Goal: Task Accomplishment & Management: Use online tool/utility

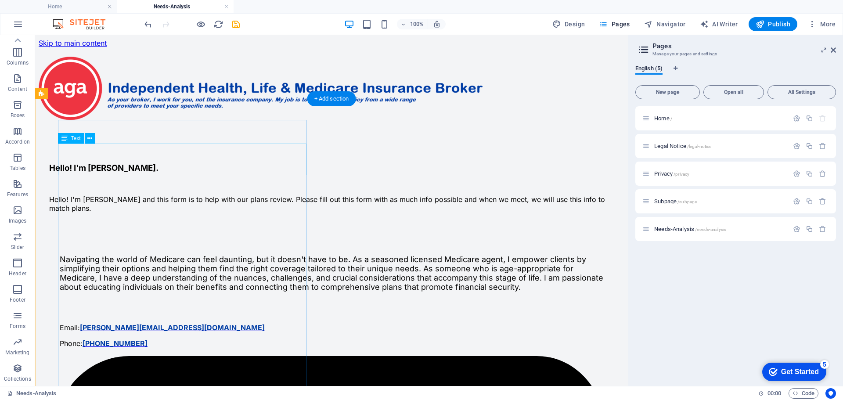
scroll to position [88, 0]
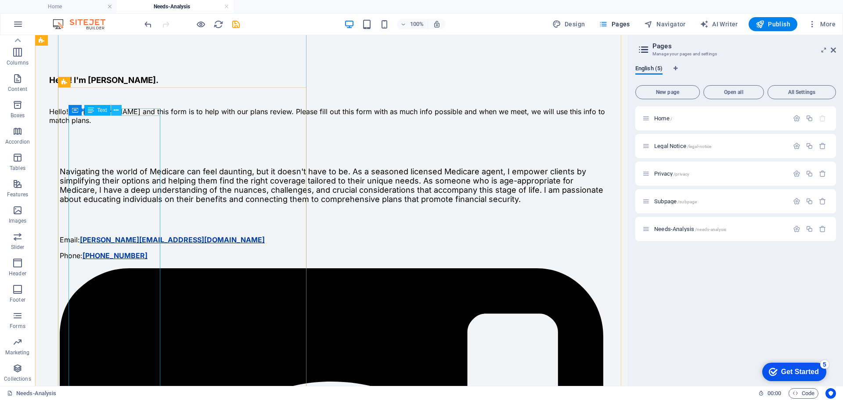
click at [115, 108] on icon at bounding box center [116, 110] width 5 height 9
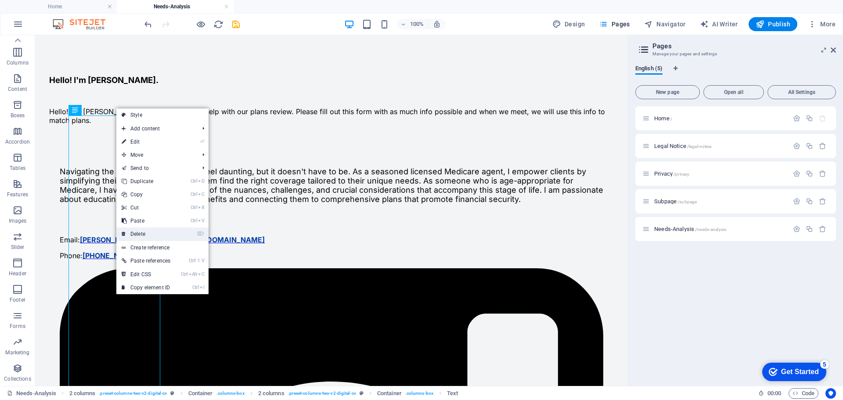
click at [138, 230] on link "⌦ Delete" at bounding box center [145, 233] width 59 height 13
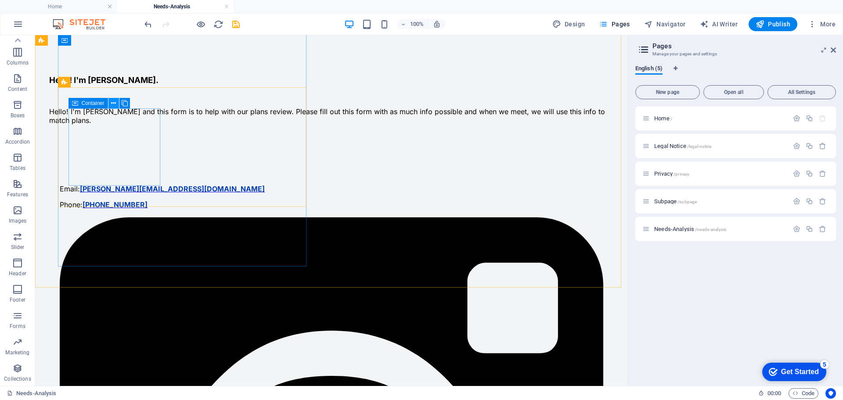
click at [114, 102] on icon at bounding box center [113, 103] width 5 height 9
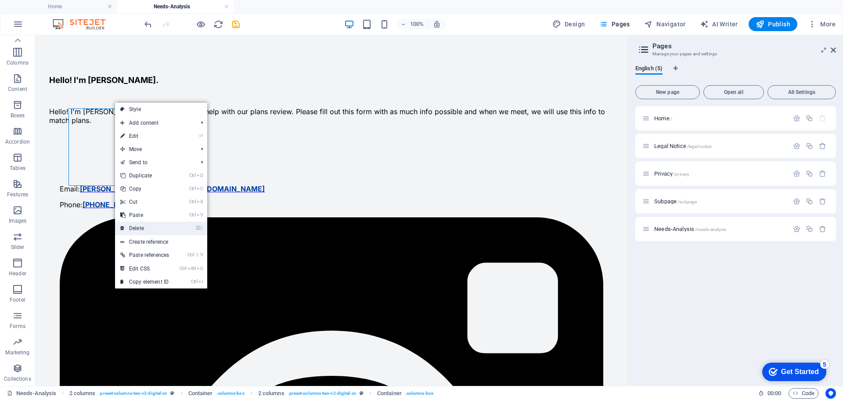
click at [140, 224] on link "⌦ Delete" at bounding box center [144, 228] width 59 height 13
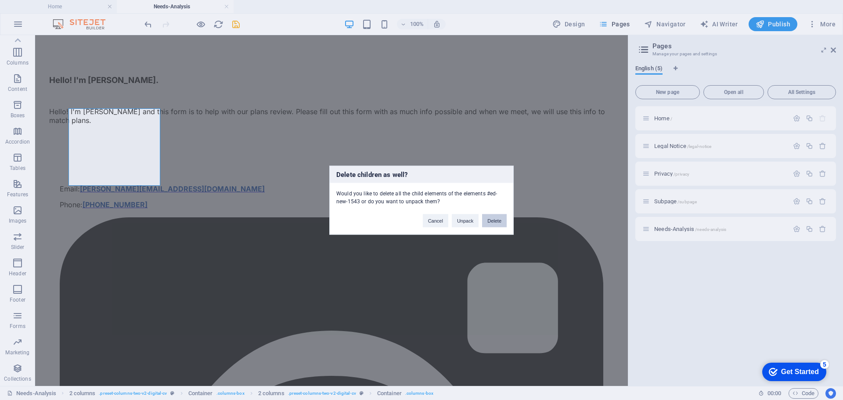
click at [495, 216] on button "Delete" at bounding box center [494, 220] width 25 height 13
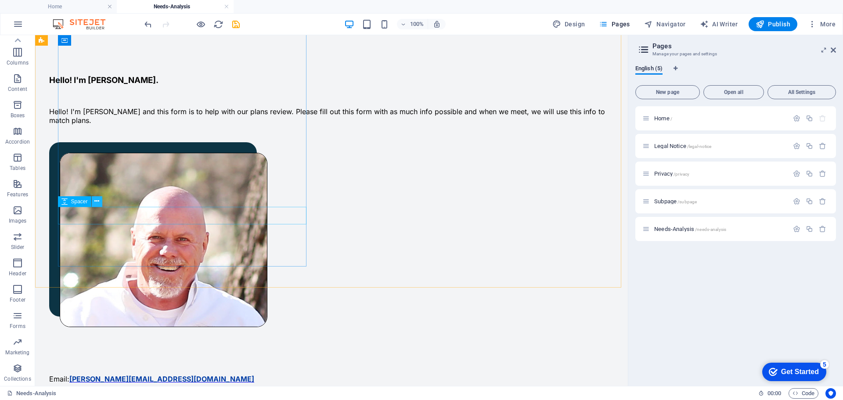
click at [96, 200] on icon at bounding box center [96, 201] width 5 height 9
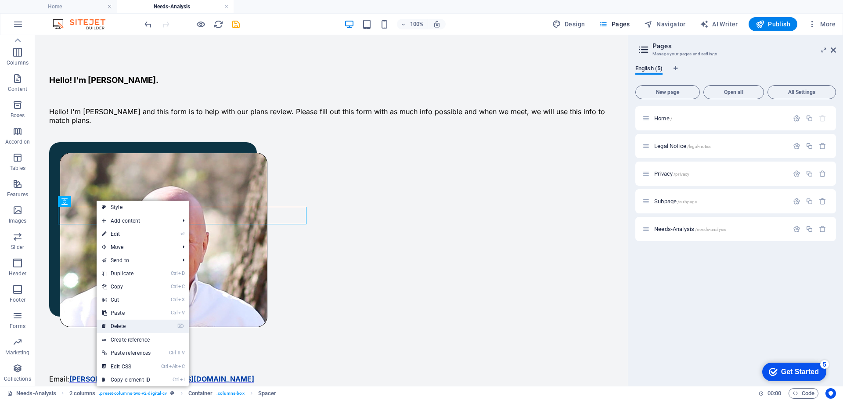
click at [123, 326] on link "⌦ Delete" at bounding box center [126, 326] width 59 height 13
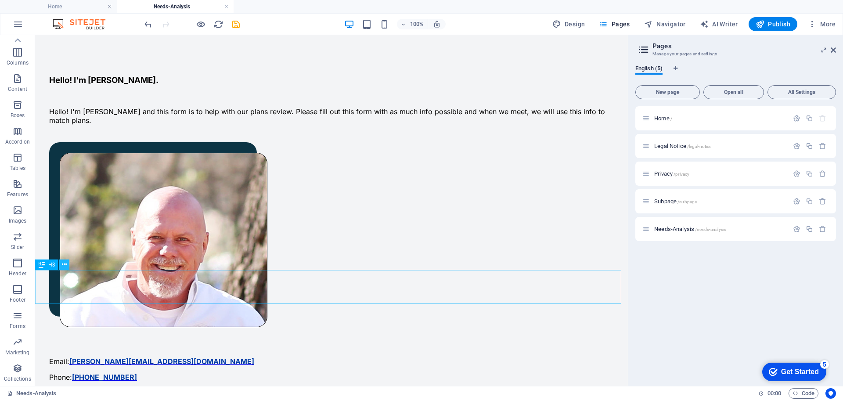
click at [64, 264] on icon at bounding box center [64, 264] width 5 height 9
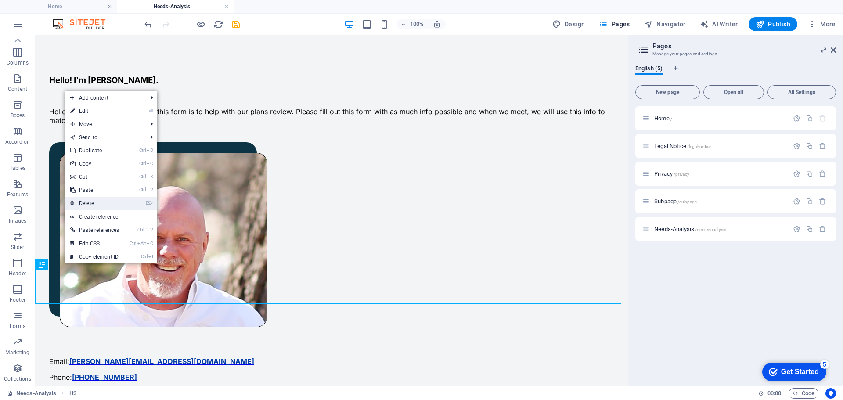
click at [93, 202] on link "⌦ Delete" at bounding box center [94, 203] width 59 height 13
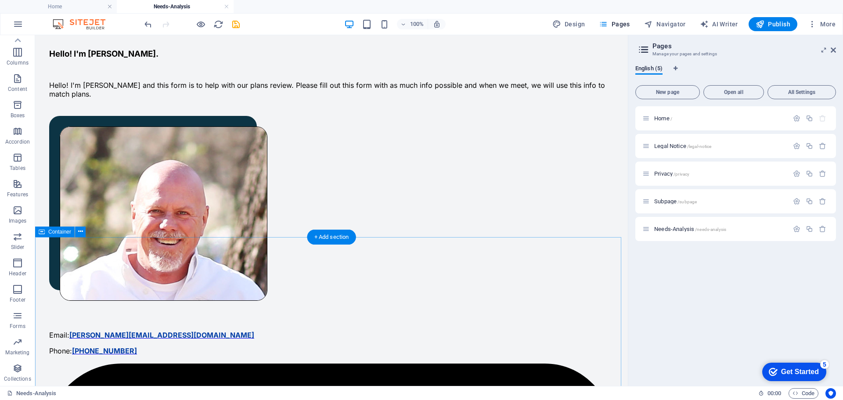
scroll to position [132, 0]
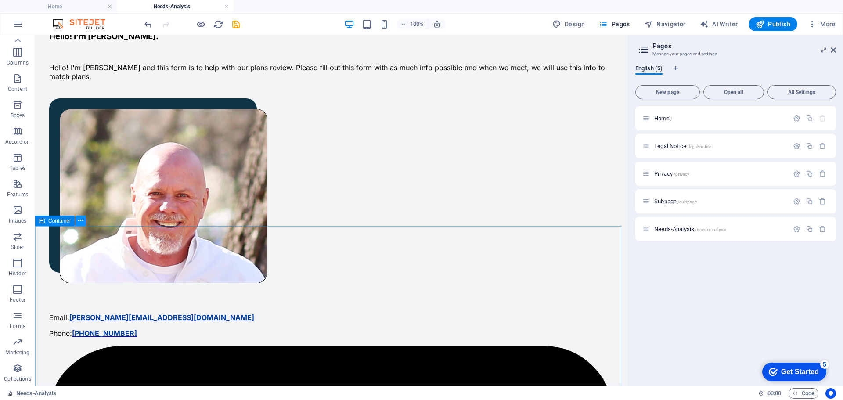
click at [81, 219] on icon at bounding box center [80, 220] width 5 height 9
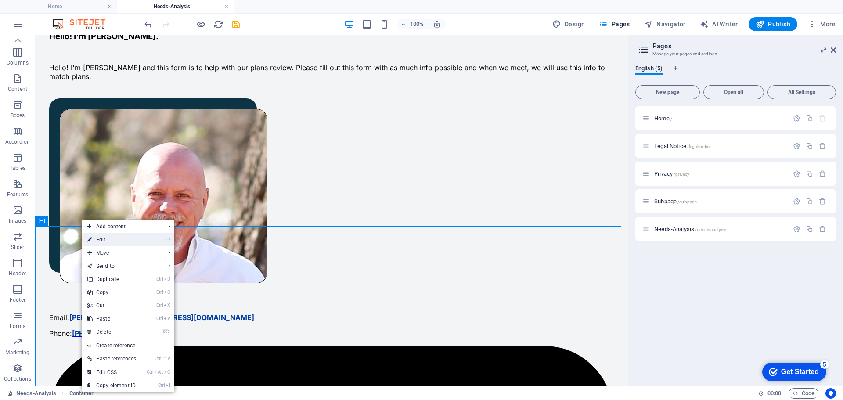
click at [104, 240] on link "⏎ Edit" at bounding box center [111, 239] width 59 height 13
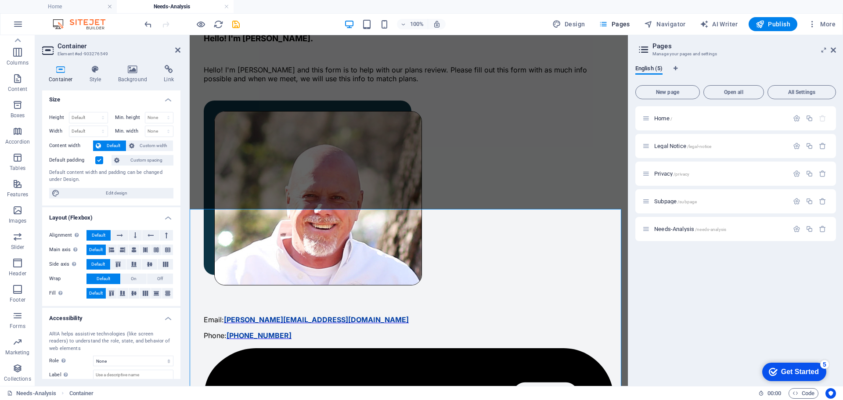
scroll to position [0, 0]
click at [102, 118] on select "Default px rem % vh vw" at bounding box center [88, 119] width 38 height 11
click at [123, 105] on h4 "Size" at bounding box center [111, 98] width 138 height 16
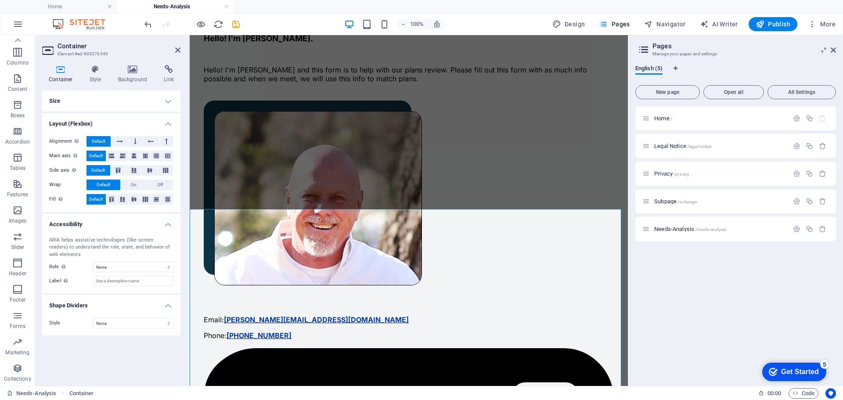
click at [171, 98] on h4 "Size" at bounding box center [111, 100] width 138 height 21
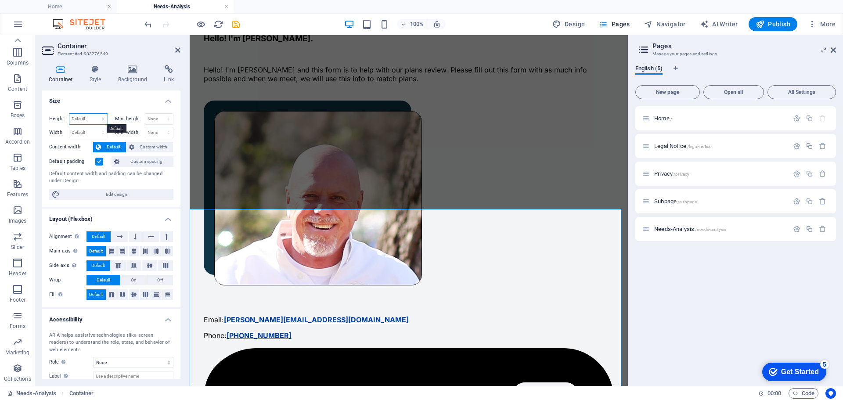
click at [103, 118] on select "Default px rem % vh vw" at bounding box center [88, 119] width 38 height 11
select select "px"
click at [94, 114] on select "Default px rem % vh vw" at bounding box center [88, 119] width 38 height 11
type input "1678"
click at [126, 91] on h4 "Size" at bounding box center [111, 98] width 138 height 16
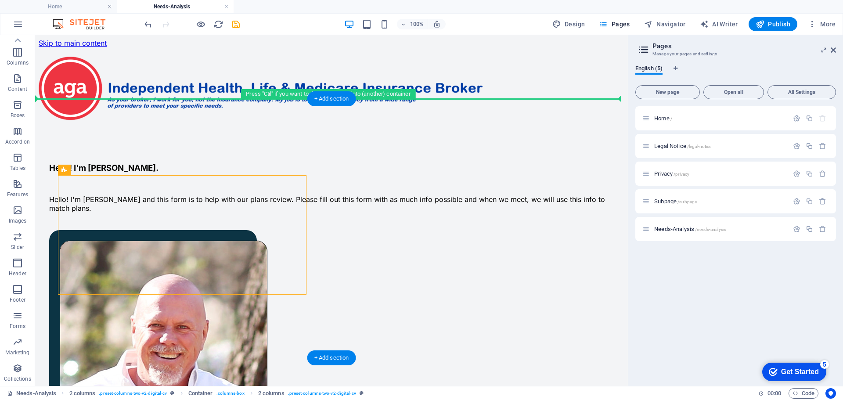
drag, startPoint x: 148, startPoint y: 198, endPoint x: 431, endPoint y: 153, distance: 287.2
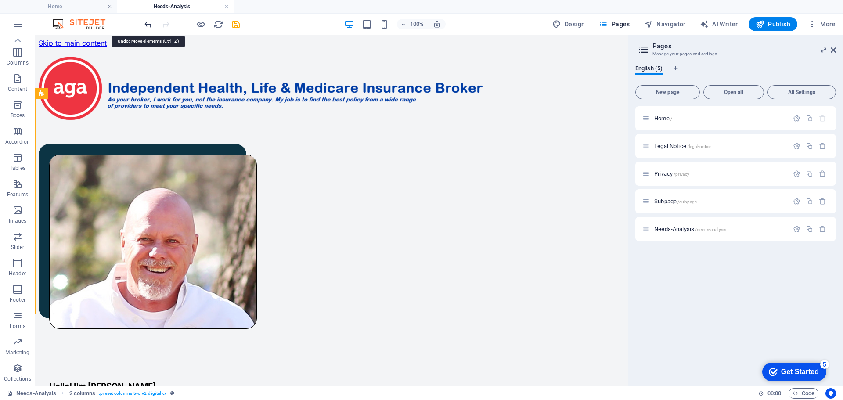
click at [144, 22] on icon "undo" at bounding box center [148, 24] width 10 height 10
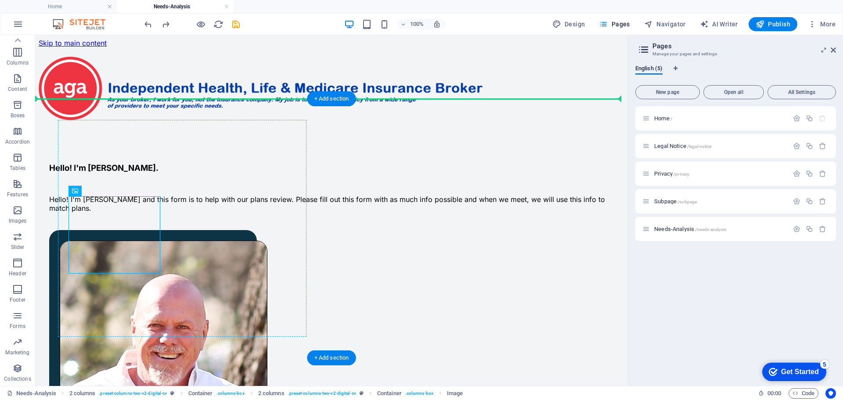
drag, startPoint x: 126, startPoint y: 219, endPoint x: 260, endPoint y: 148, distance: 151.8
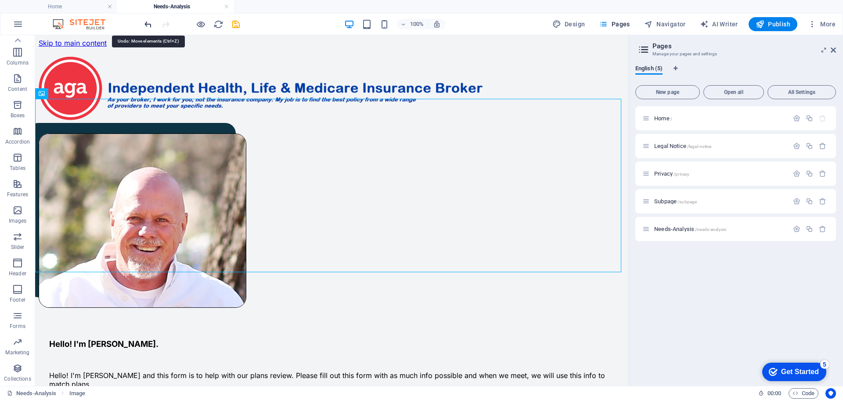
click at [150, 22] on icon "undo" at bounding box center [148, 24] width 10 height 10
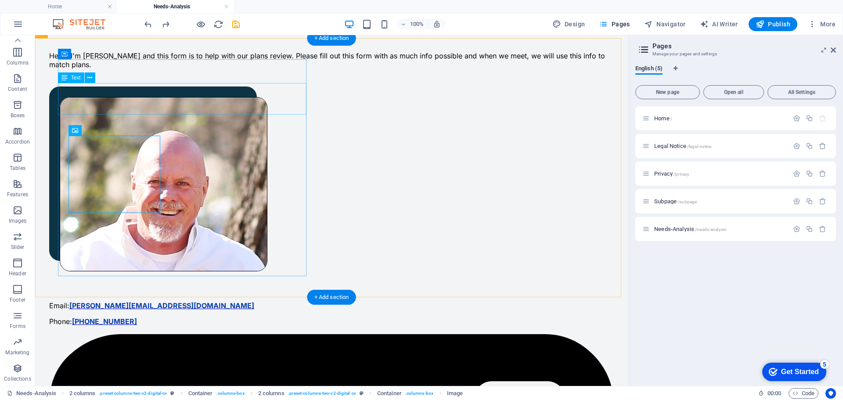
scroll to position [176, 0]
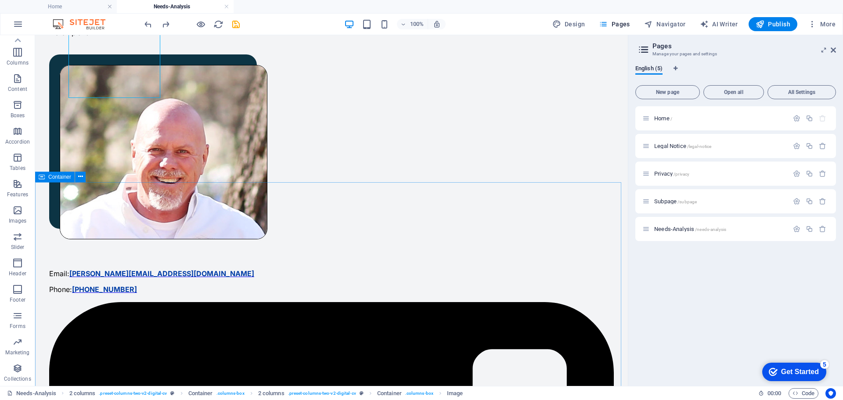
click at [61, 179] on span "Container" at bounding box center [59, 176] width 23 height 5
click at [79, 177] on icon at bounding box center [80, 176] width 5 height 9
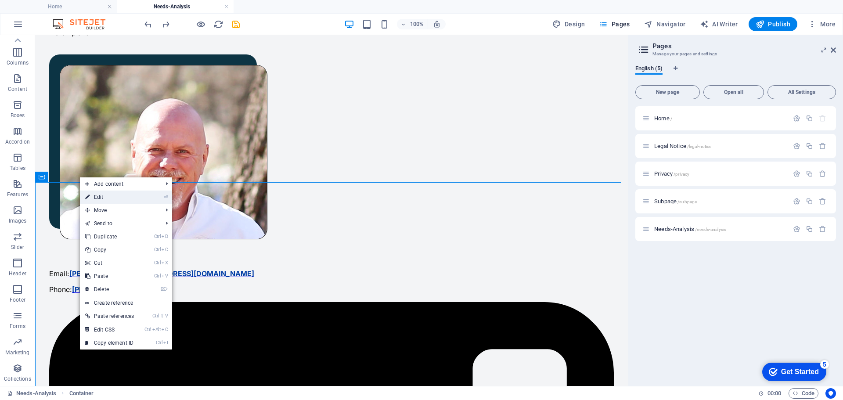
click at [111, 195] on link "⏎ Edit" at bounding box center [109, 197] width 59 height 13
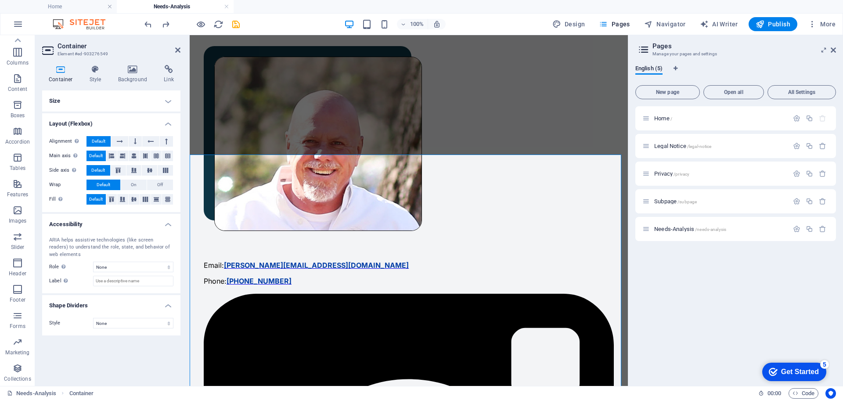
click at [166, 101] on h4 "Size" at bounding box center [111, 100] width 138 height 21
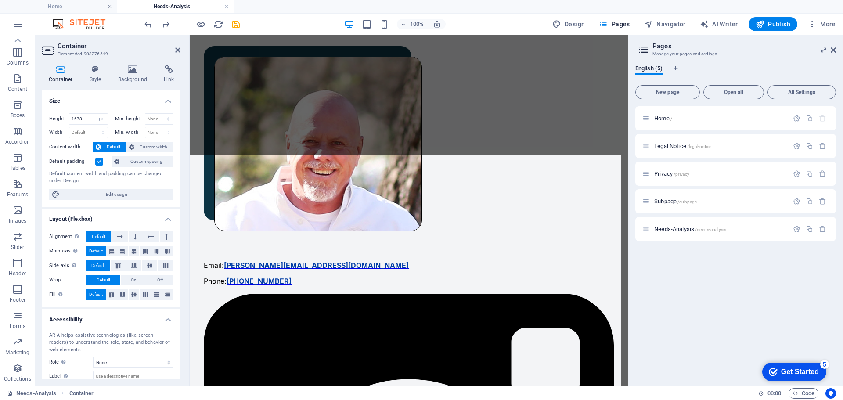
click at [99, 161] on label at bounding box center [99, 162] width 8 height 8
click at [0, 0] on input "Default padding" at bounding box center [0, 0] width 0 height 0
click at [234, 23] on icon "save" at bounding box center [236, 24] width 10 height 10
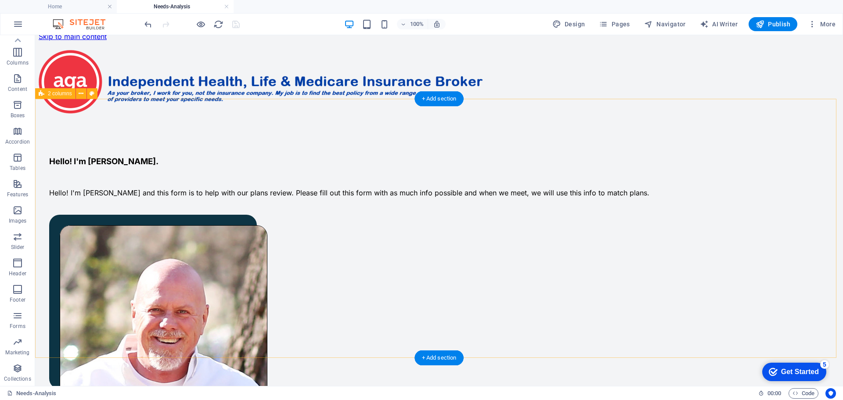
scroll to position [0, 0]
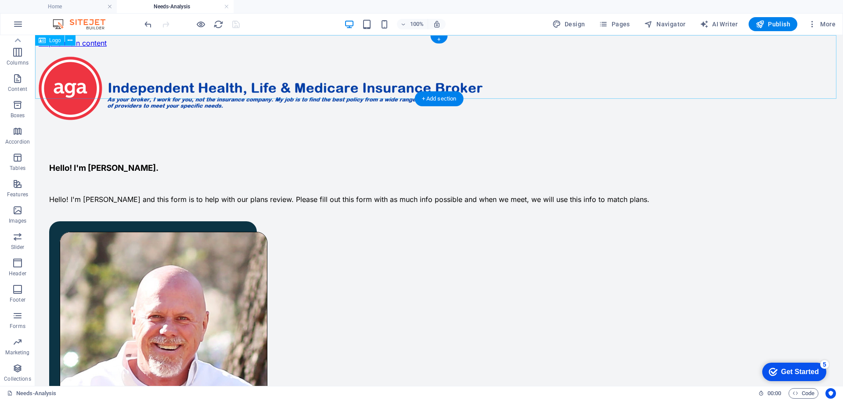
click at [231, 65] on div at bounding box center [439, 90] width 801 height 67
click at [69, 39] on icon at bounding box center [70, 40] width 5 height 9
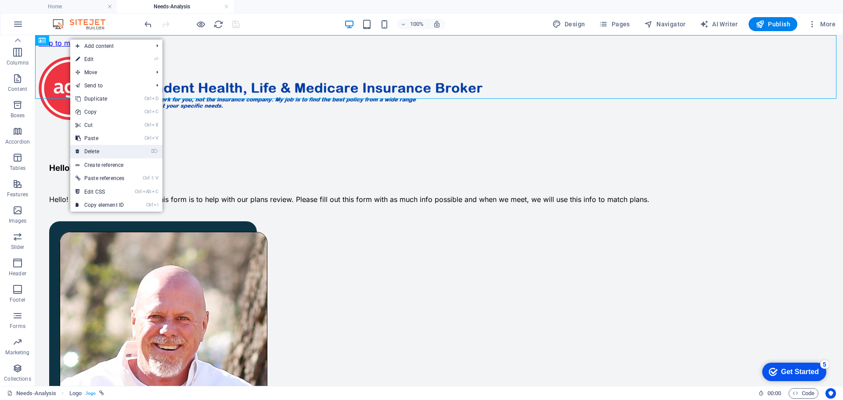
click at [94, 150] on link "⌦ Delete" at bounding box center [99, 151] width 59 height 13
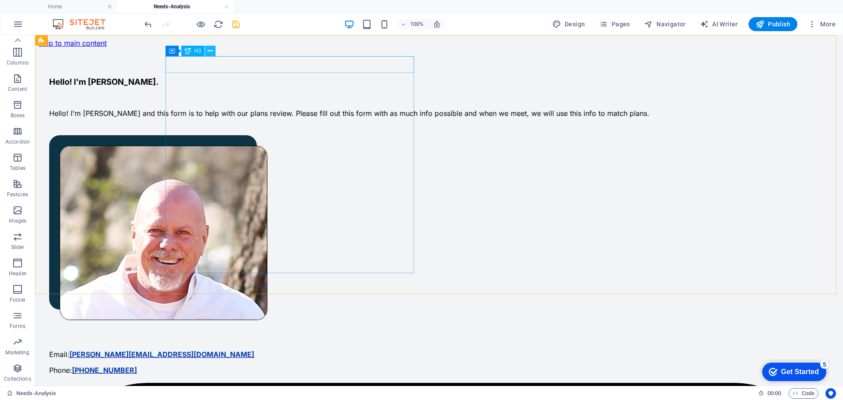
click at [209, 51] on icon at bounding box center [210, 51] width 5 height 9
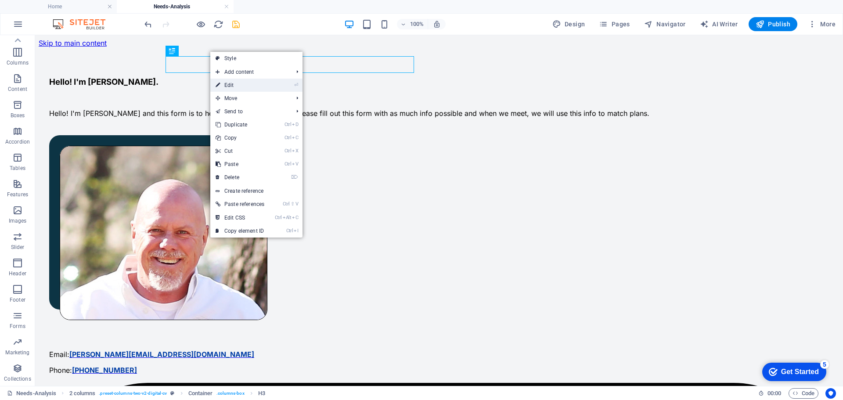
click at [228, 81] on link "⏎ Edit" at bounding box center [239, 85] width 59 height 13
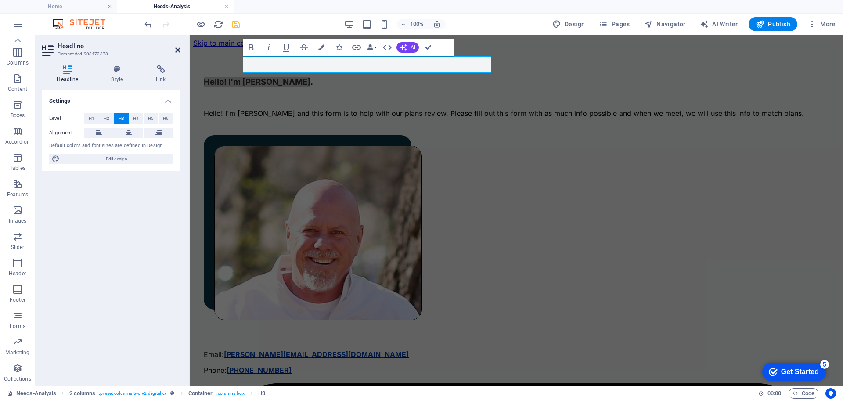
click at [177, 50] on icon at bounding box center [177, 50] width 5 height 7
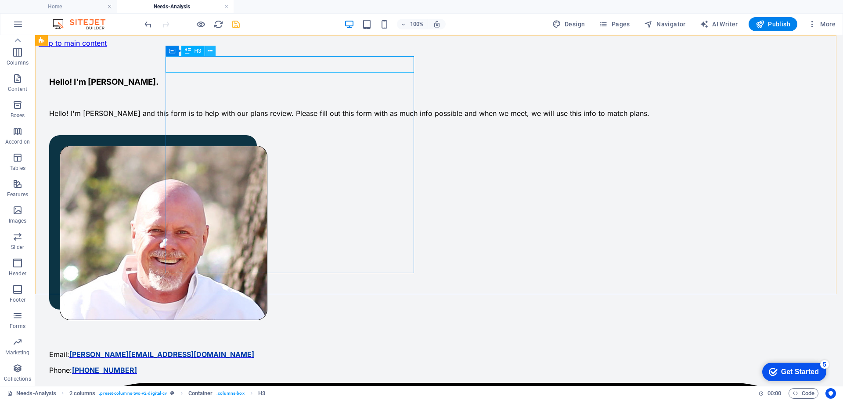
click at [209, 50] on icon at bounding box center [210, 51] width 5 height 9
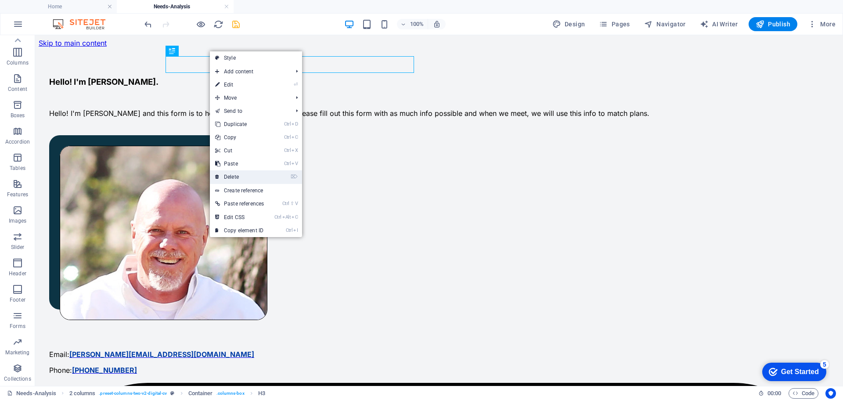
click at [234, 177] on link "⌦ Delete" at bounding box center [239, 176] width 59 height 13
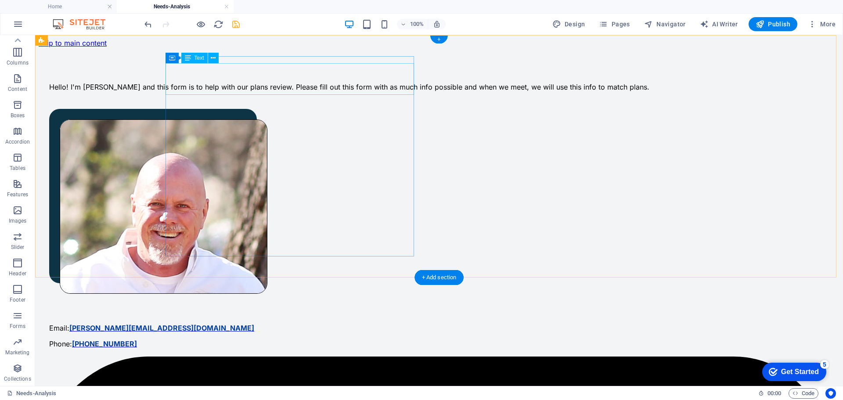
click at [173, 83] on div "Hello! I'm [PERSON_NAME] and this form is to help with our plans review. Please…" at bounding box center [439, 87] width 780 height 9
click at [245, 83] on div "Hello! I'm [PERSON_NAME] and this form is to help with our plans review. Please…" at bounding box center [439, 87] width 780 height 9
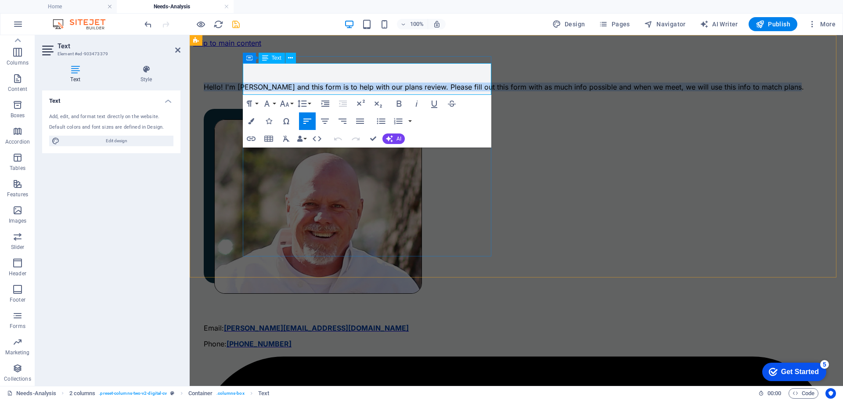
drag, startPoint x: 356, startPoint y: 91, endPoint x: 243, endPoint y: 72, distance: 114.5
click at [243, 83] on p "Hello! I'm [PERSON_NAME] and this form is to help with our plans review. Please…" at bounding box center [516, 87] width 625 height 9
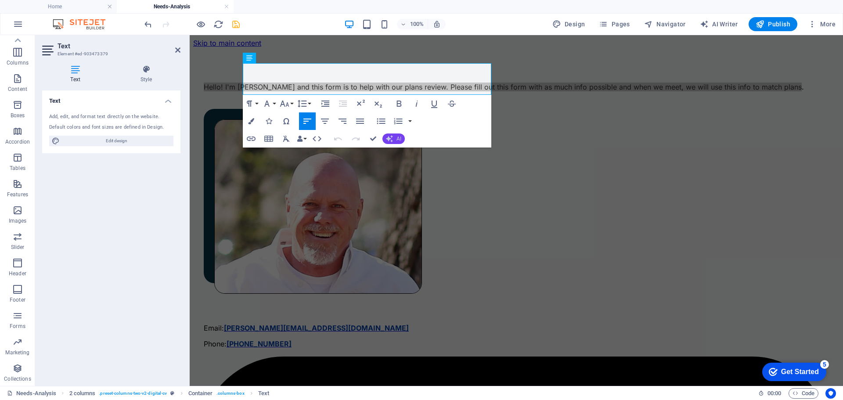
click at [393, 137] on button "AI" at bounding box center [393, 138] width 22 height 11
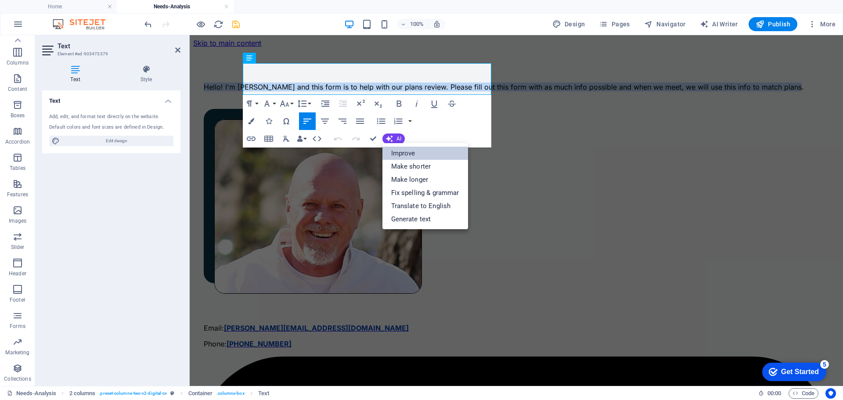
click at [407, 153] on link "Improve" at bounding box center [425, 153] width 86 height 13
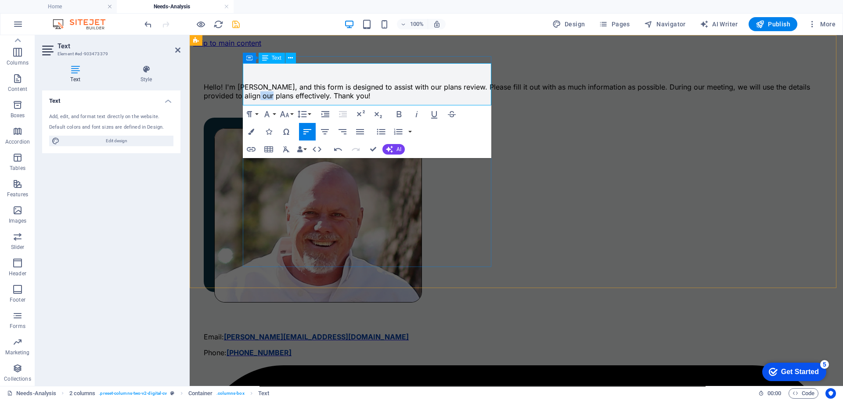
drag, startPoint x: 407, startPoint y: 90, endPoint x: 419, endPoint y: 88, distance: 12.0
click at [419, 88] on p "Hello! I'm [PERSON_NAME], and this form is designed to assist with our plans re…" at bounding box center [516, 92] width 625 height 18
click at [250, 130] on icon "button" at bounding box center [251, 132] width 6 height 6
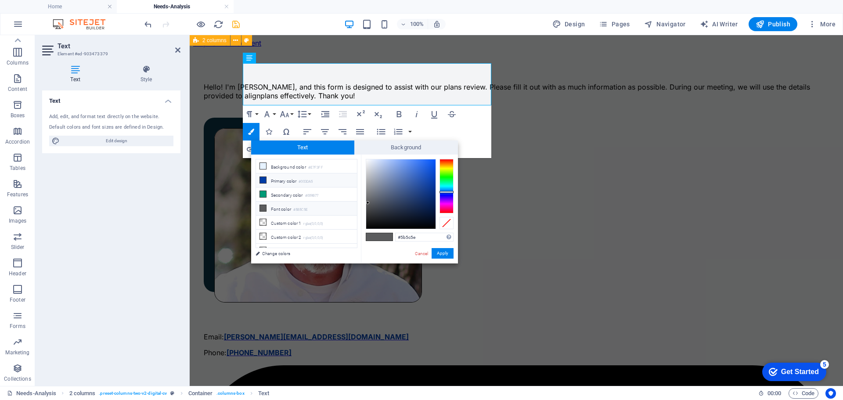
click at [281, 180] on li "Primary color #003DA5" at bounding box center [306, 180] width 101 height 14
type input "#003da5"
click at [444, 252] on button "Apply" at bounding box center [443, 253] width 22 height 11
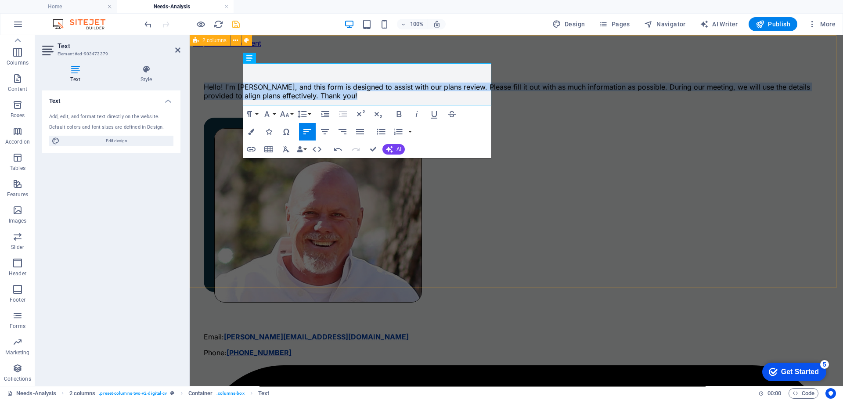
drag, startPoint x: 269, startPoint y: 99, endPoint x: 241, endPoint y: 66, distance: 43.3
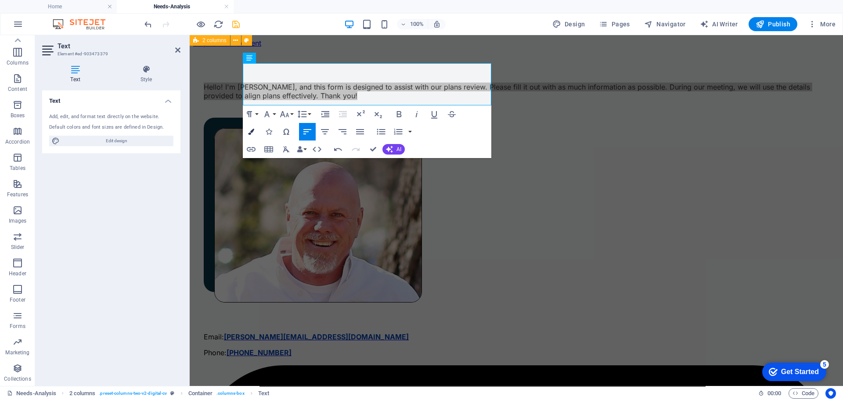
click at [252, 131] on icon "button" at bounding box center [251, 132] width 6 height 6
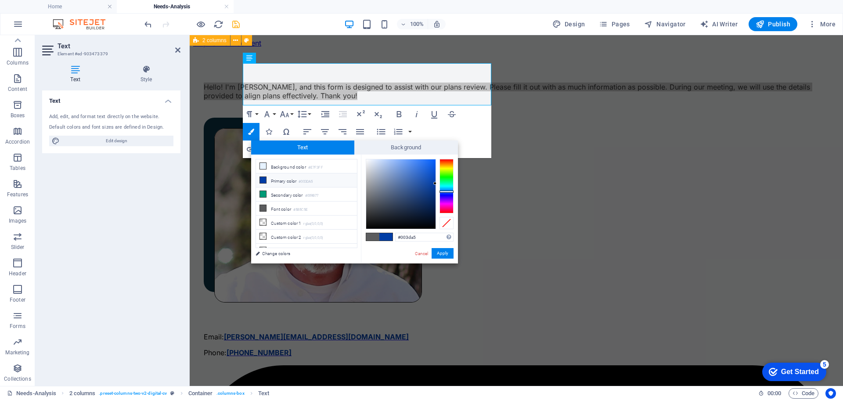
click at [272, 180] on li "Primary color #003DA5" at bounding box center [306, 180] width 101 height 14
click at [262, 180] on icon at bounding box center [263, 180] width 6 height 6
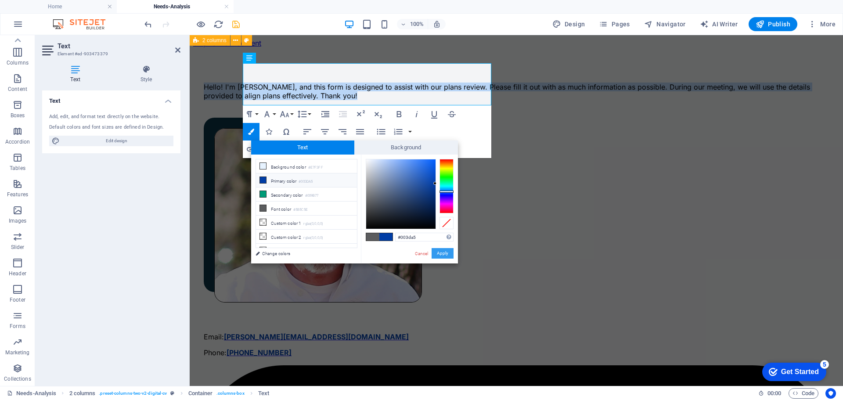
click at [444, 249] on button "Apply" at bounding box center [443, 253] width 22 height 11
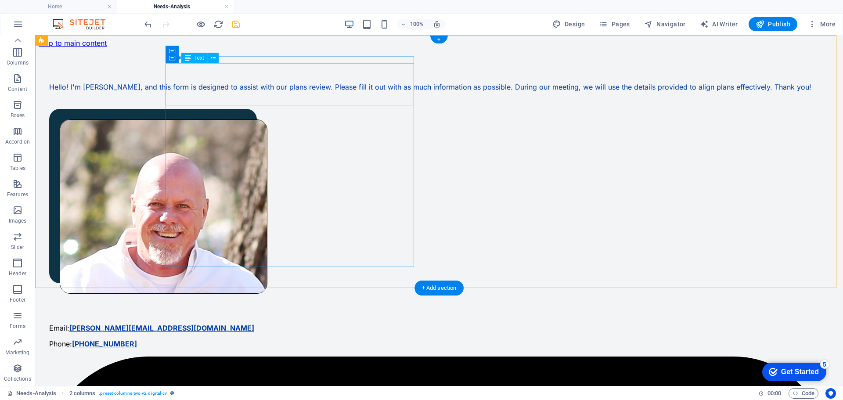
click at [194, 91] on div "Hello! I'm [PERSON_NAME], and this form is designed to assist with our plans re…" at bounding box center [439, 87] width 780 height 9
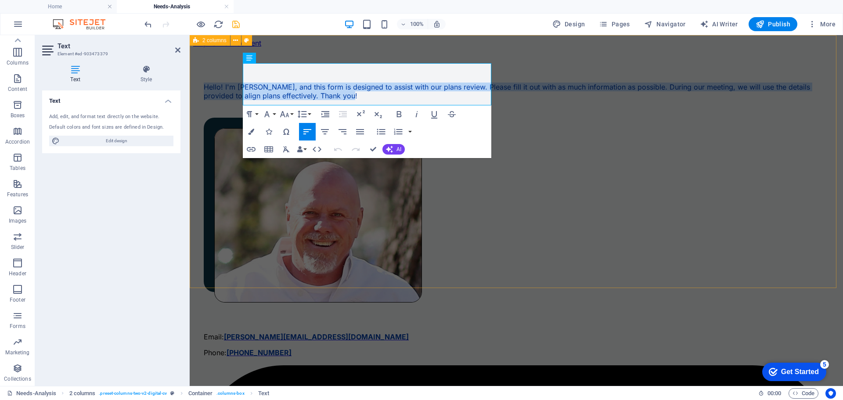
drag, startPoint x: 270, startPoint y: 99, endPoint x: 234, endPoint y: 72, distance: 44.9
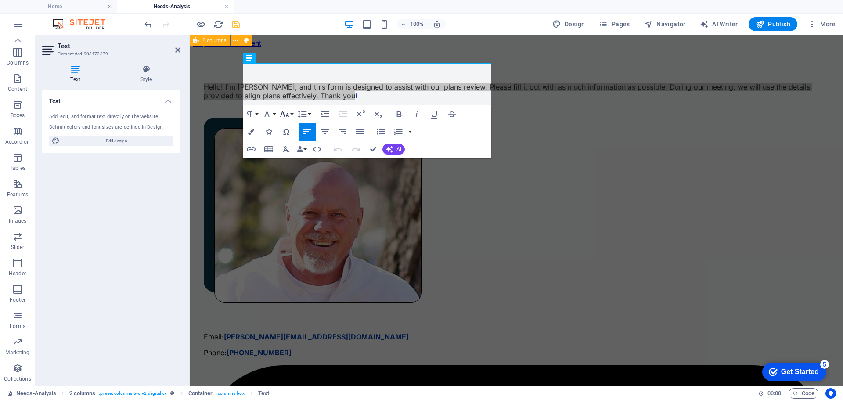
click at [287, 112] on icon "button" at bounding box center [284, 114] width 11 height 11
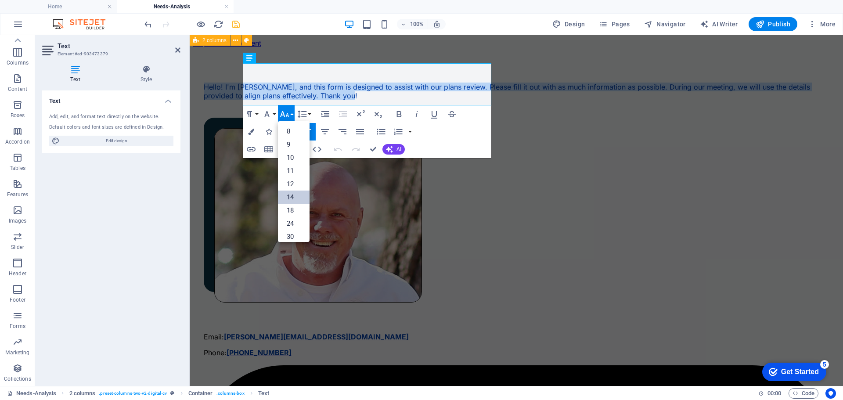
click at [288, 193] on link "14" at bounding box center [294, 197] width 32 height 13
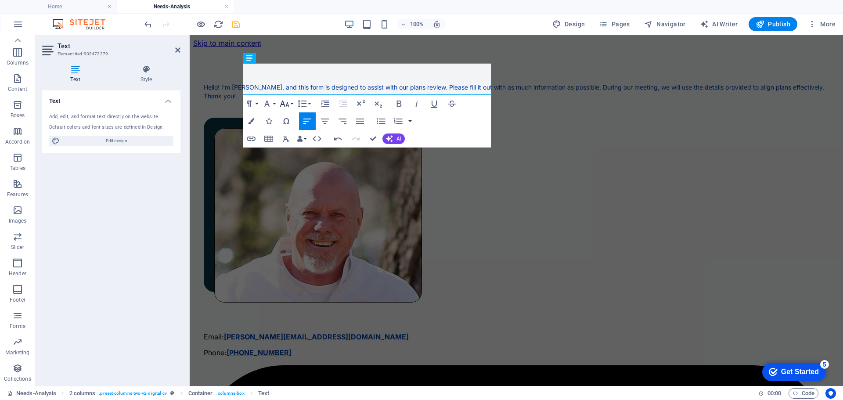
click at [288, 101] on icon "button" at bounding box center [284, 103] width 11 height 11
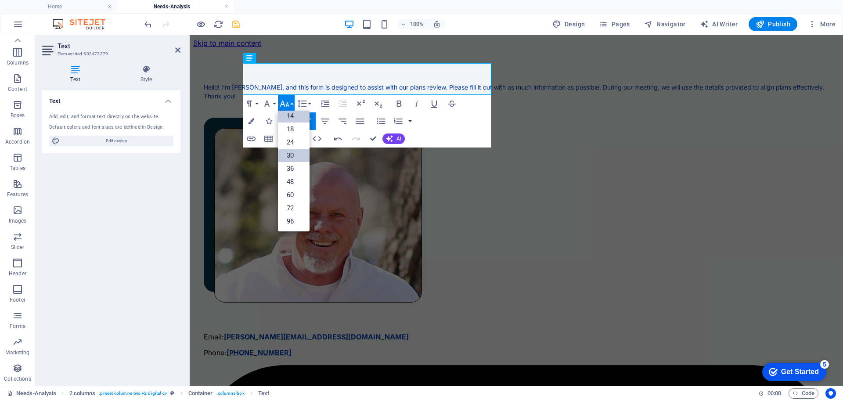
scroll to position [71, 0]
click at [294, 165] on link "36" at bounding box center [294, 168] width 32 height 13
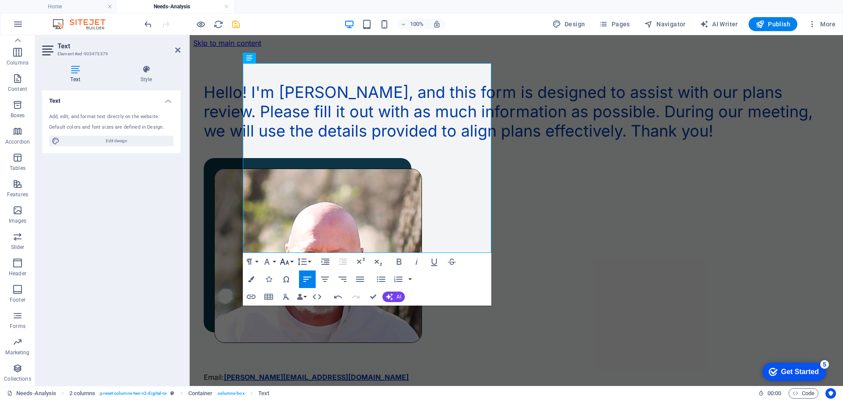
click at [286, 259] on icon "button" at bounding box center [284, 261] width 11 height 11
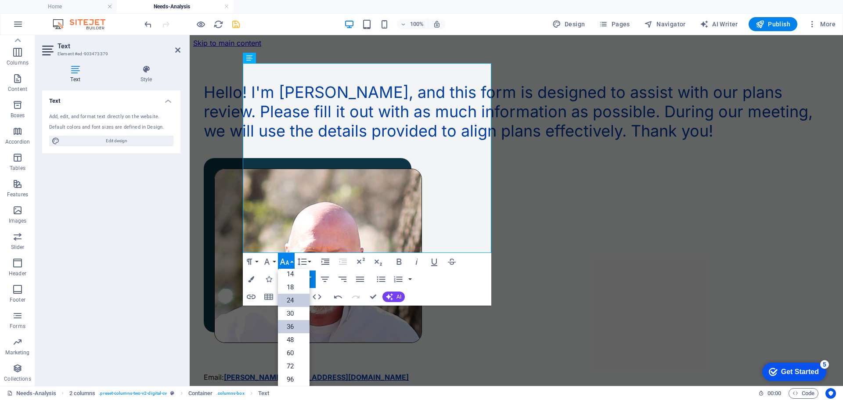
click at [293, 299] on link "24" at bounding box center [294, 300] width 32 height 13
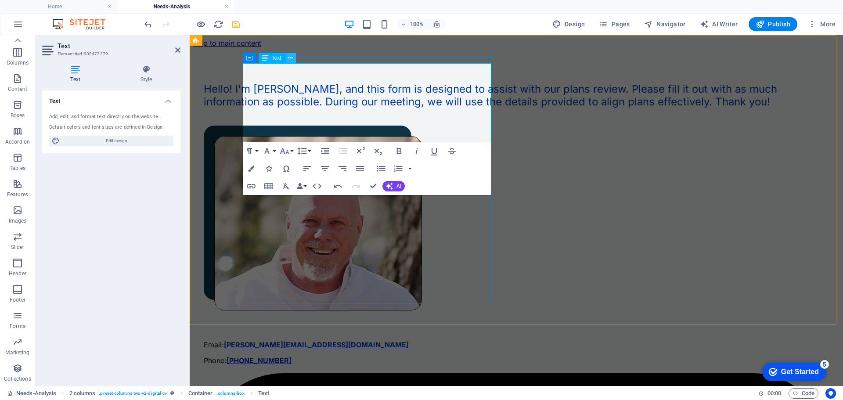
click at [292, 56] on icon at bounding box center [290, 58] width 5 height 9
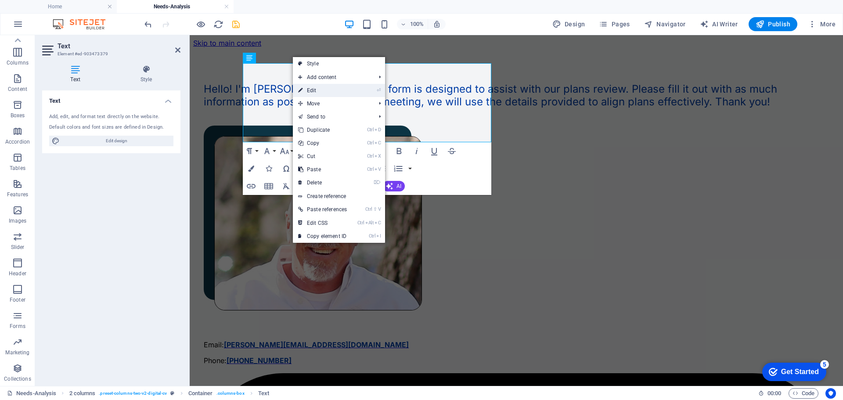
click at [315, 89] on link "⏎ Edit" at bounding box center [322, 90] width 59 height 13
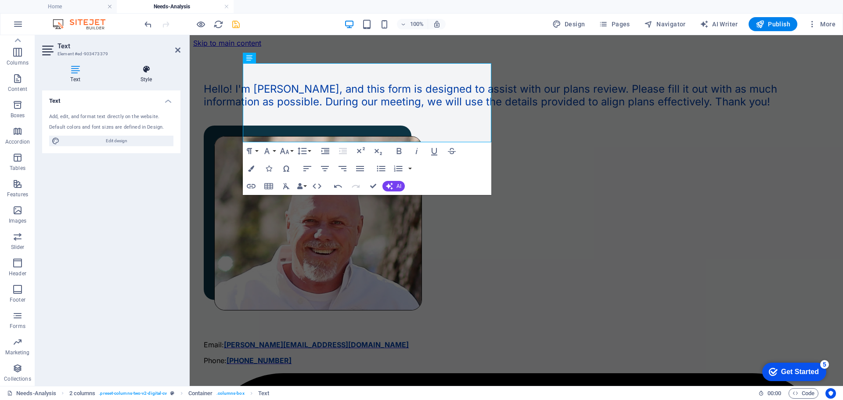
click at [144, 67] on icon at bounding box center [146, 69] width 69 height 9
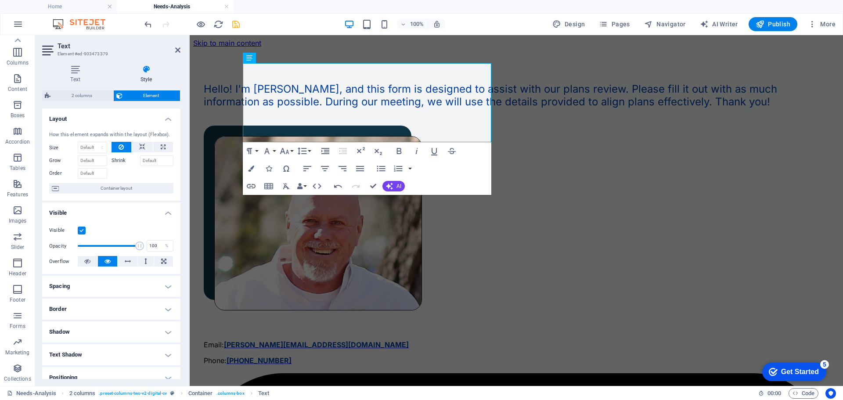
click at [152, 286] on h4 "Spacing" at bounding box center [111, 286] width 138 height 21
click at [148, 303] on span "Custom" at bounding box center [156, 304] width 30 height 11
click at [166, 325] on select "auto px % rem vw vh" at bounding box center [153, 326] width 39 height 11
select select "px"
click at [159, 321] on select "auto px % rem vw vh" at bounding box center [153, 326] width 39 height 11
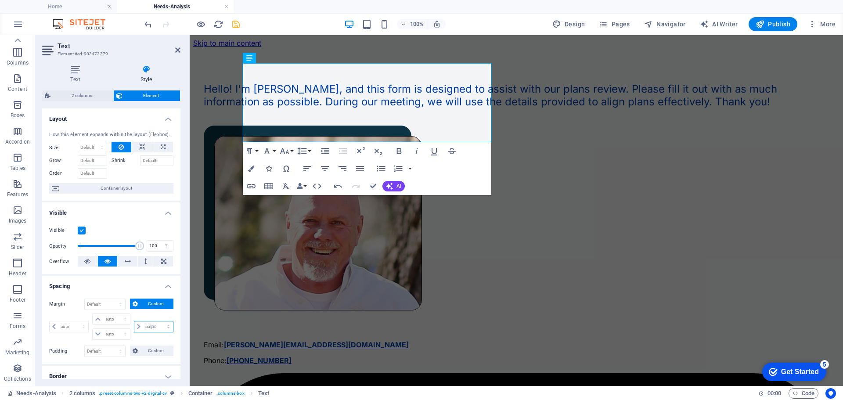
select select "px"
type input "200"
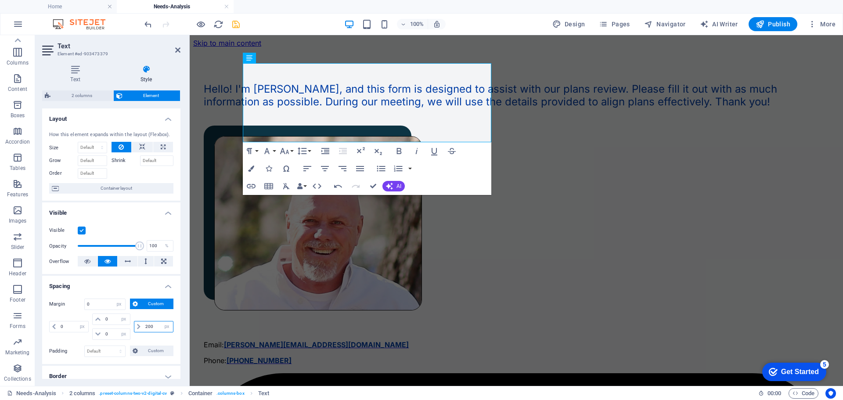
select select "DISABLED_OPTION_VALUE"
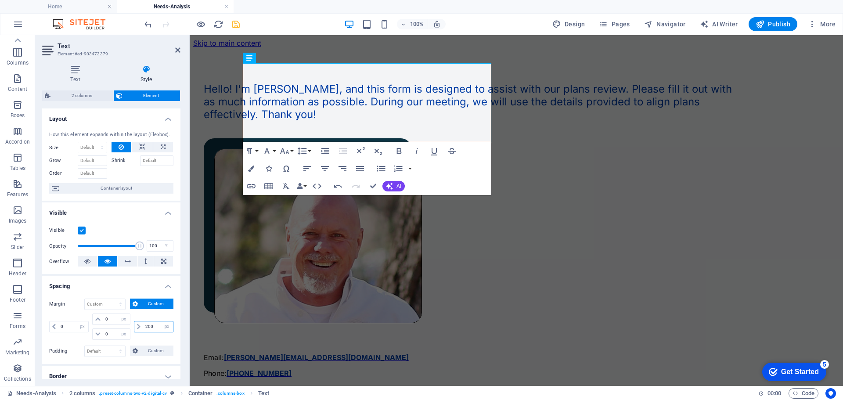
type input "200"
click at [146, 335] on div "200 auto px % rem vw vh" at bounding box center [152, 327] width 41 height 26
click at [63, 311] on div "Margin Default auto px % rem vw vh Custom Custom auto px % rem vw vh auto px % …" at bounding box center [111, 320] width 124 height 43
click at [175, 49] on icon at bounding box center [177, 50] width 5 height 7
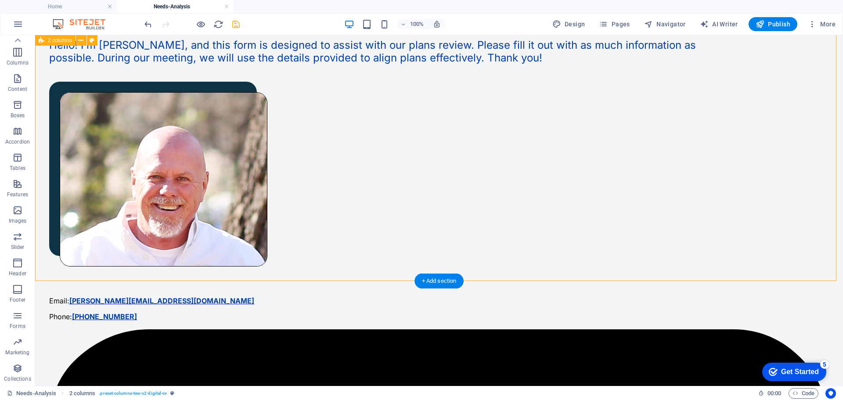
scroll to position [0, 0]
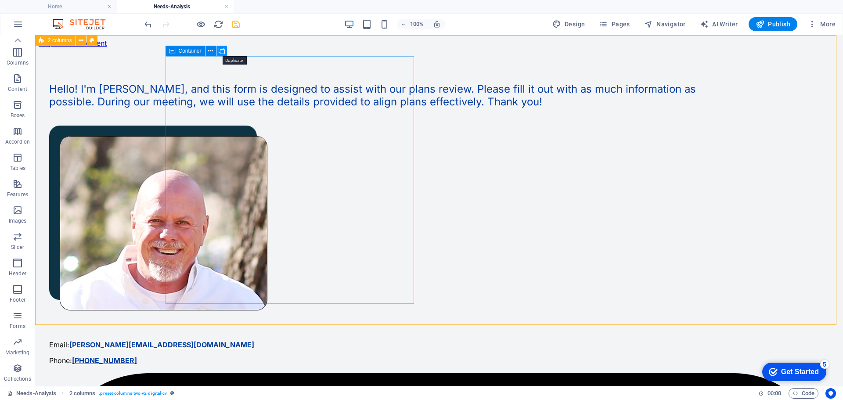
click at [223, 50] on icon at bounding box center [222, 51] width 6 height 9
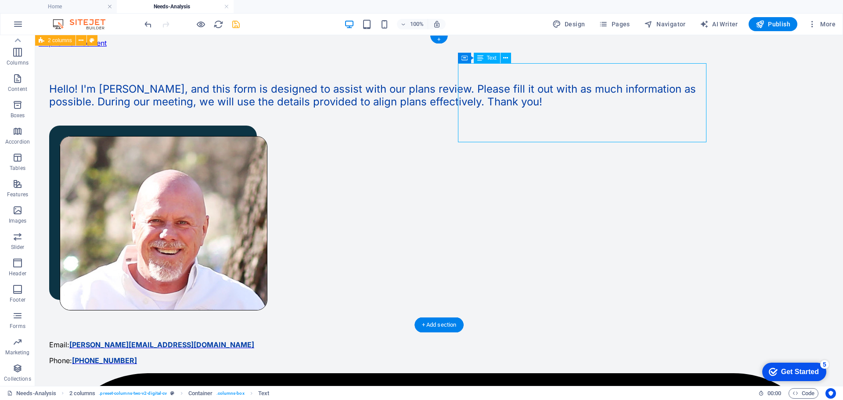
click at [504, 58] on icon at bounding box center [505, 58] width 5 height 9
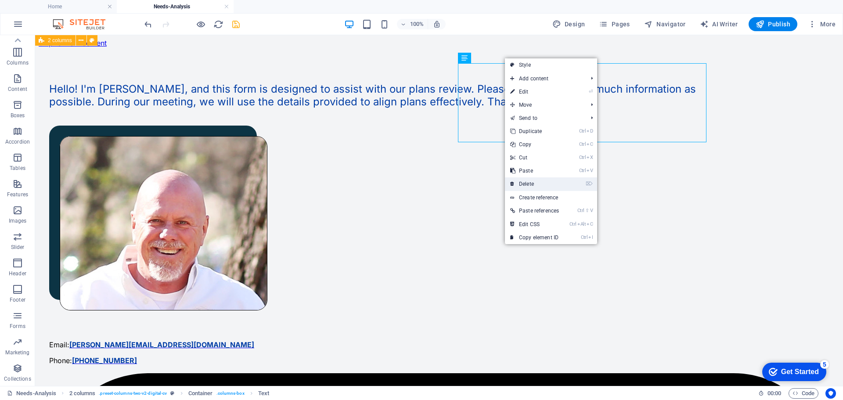
click at [526, 180] on link "⌦ Delete" at bounding box center [534, 183] width 59 height 13
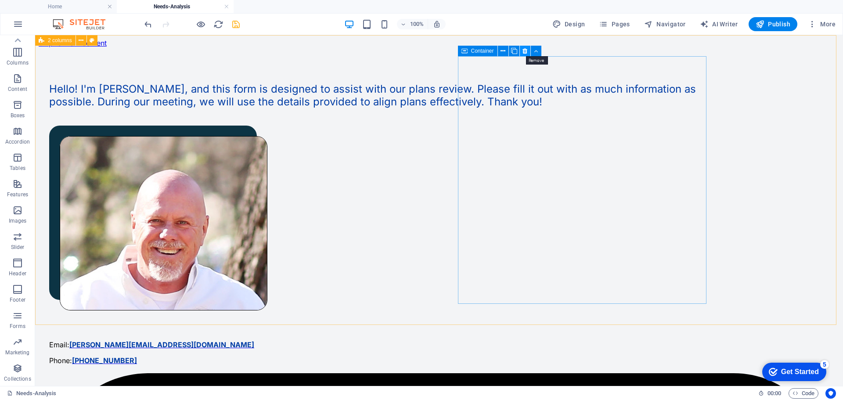
click at [523, 50] on icon at bounding box center [525, 51] width 5 height 9
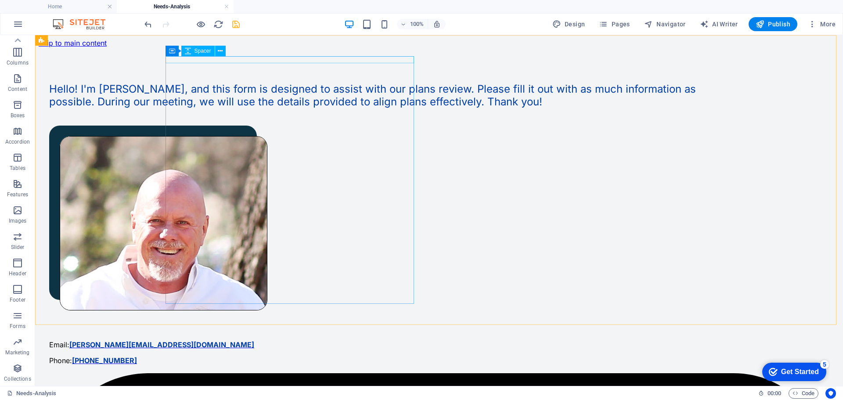
click at [198, 50] on span "Spacer" at bounding box center [203, 50] width 17 height 5
click at [220, 49] on icon at bounding box center [220, 51] width 5 height 9
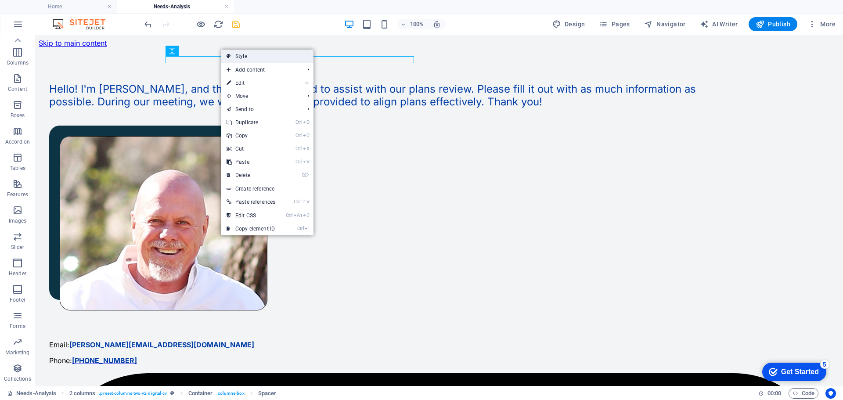
click at [249, 55] on link "Style" at bounding box center [267, 56] width 92 height 13
select select "px"
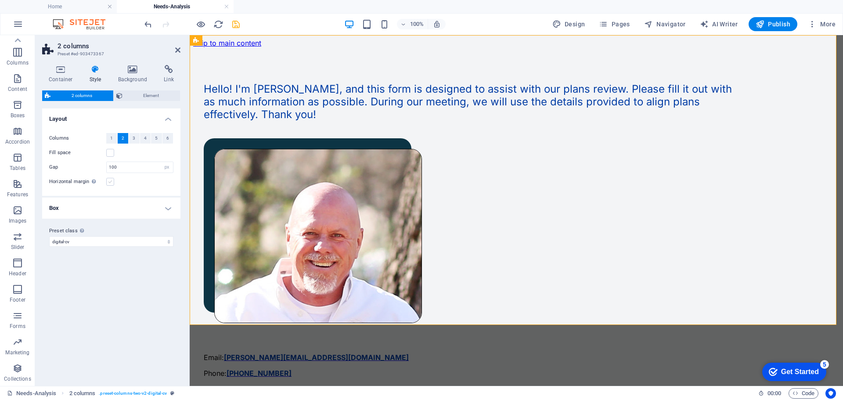
click at [110, 182] on label at bounding box center [110, 182] width 8 height 8
click at [0, 0] on input "Horizontal margin Only if the containers "Content width" is not set to "Default"" at bounding box center [0, 0] width 0 height 0
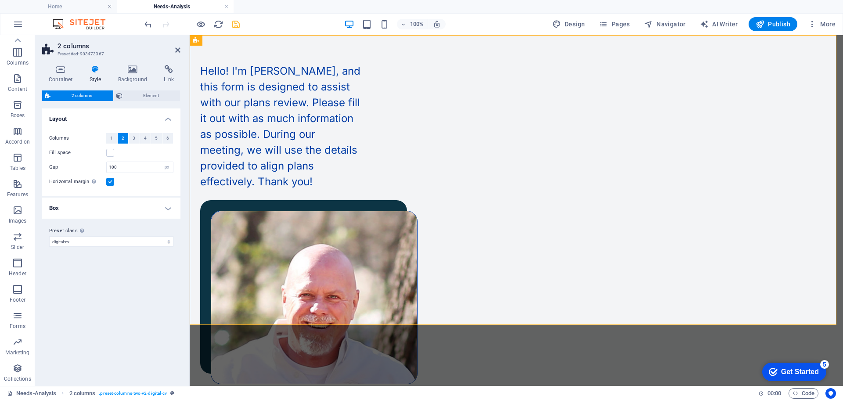
click at [88, 209] on h4 "Box" at bounding box center [111, 208] width 138 height 21
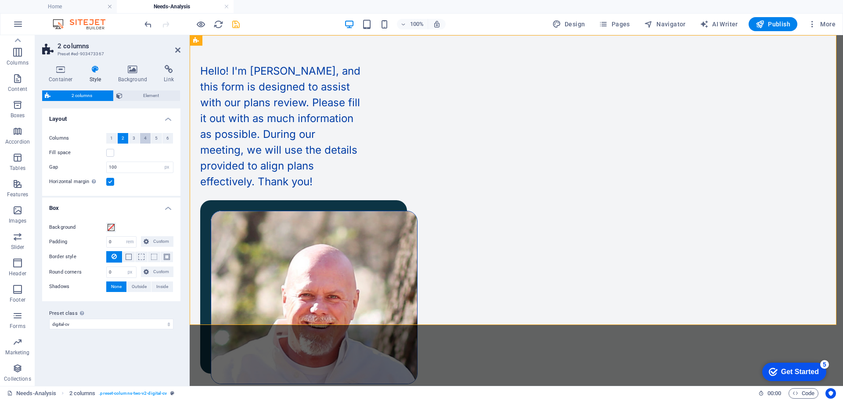
click at [144, 138] on span "4" at bounding box center [145, 138] width 3 height 11
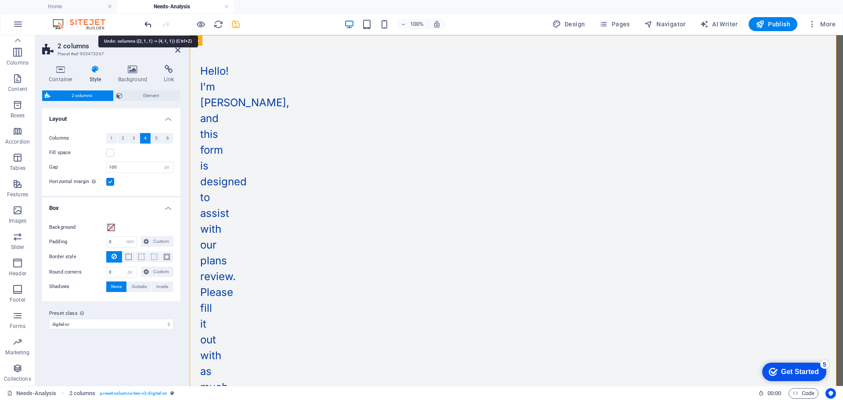
click at [148, 22] on icon "undo" at bounding box center [148, 24] width 10 height 10
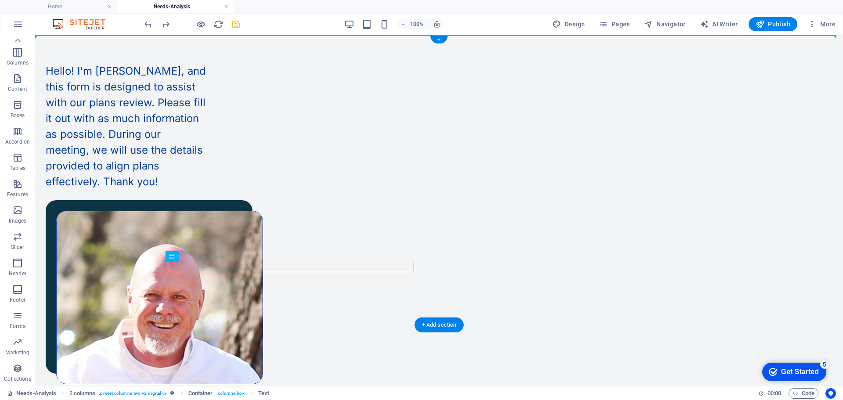
drag, startPoint x: 297, startPoint y: 294, endPoint x: 451, endPoint y: 97, distance: 249.7
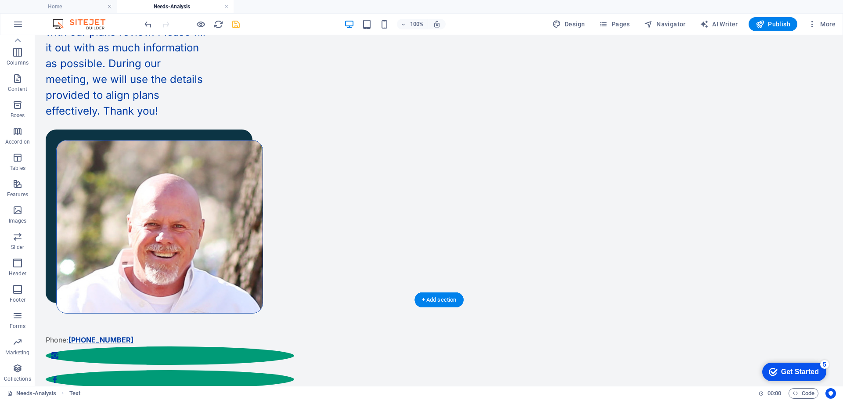
scroll to position [88, 0]
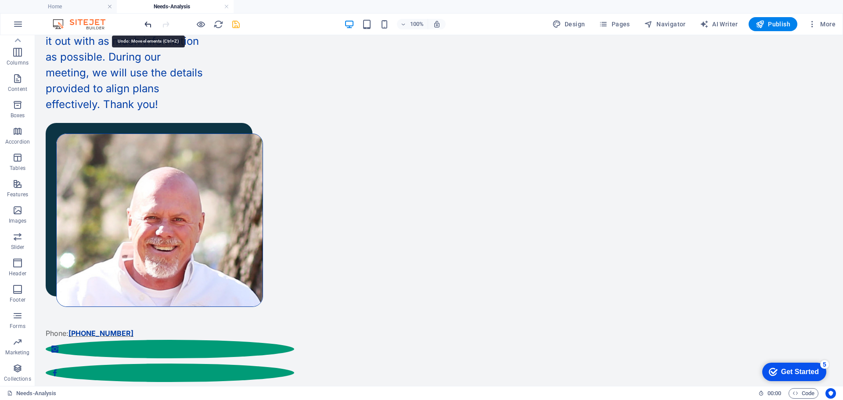
click at [145, 22] on icon "undo" at bounding box center [148, 24] width 10 height 10
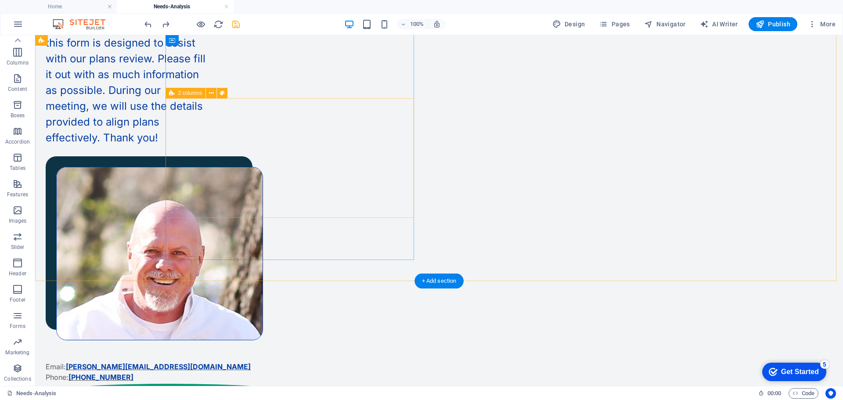
scroll to position [0, 0]
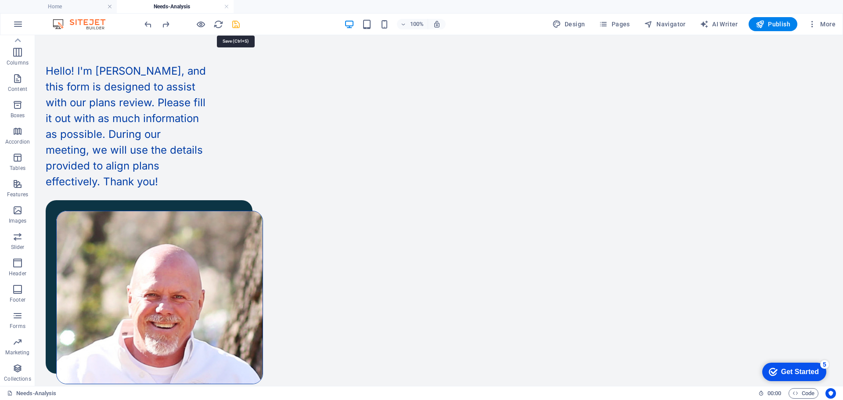
click at [234, 22] on icon "save" at bounding box center [236, 24] width 10 height 10
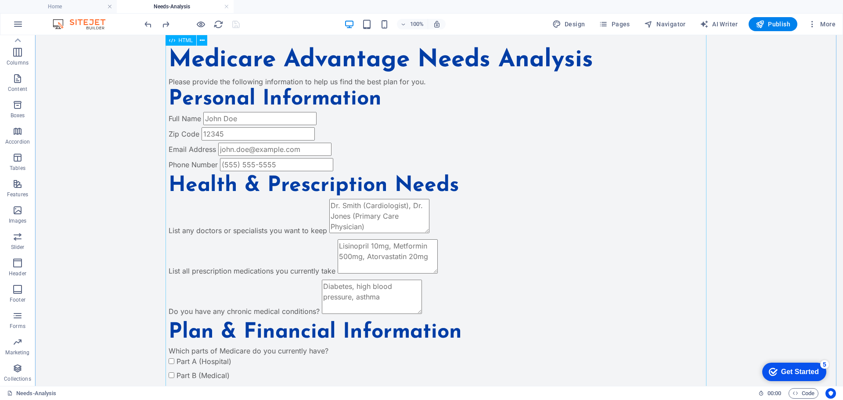
scroll to position [263, 0]
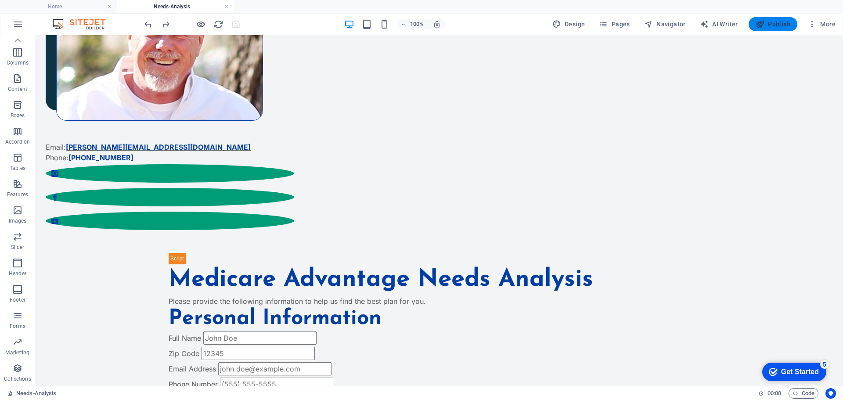
click at [778, 23] on span "Publish" at bounding box center [773, 24] width 35 height 9
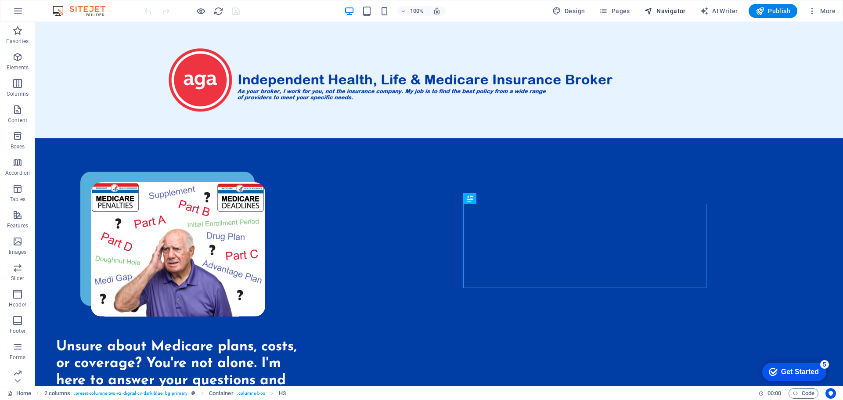
click at [669, 8] on span "Navigator" at bounding box center [665, 11] width 42 height 9
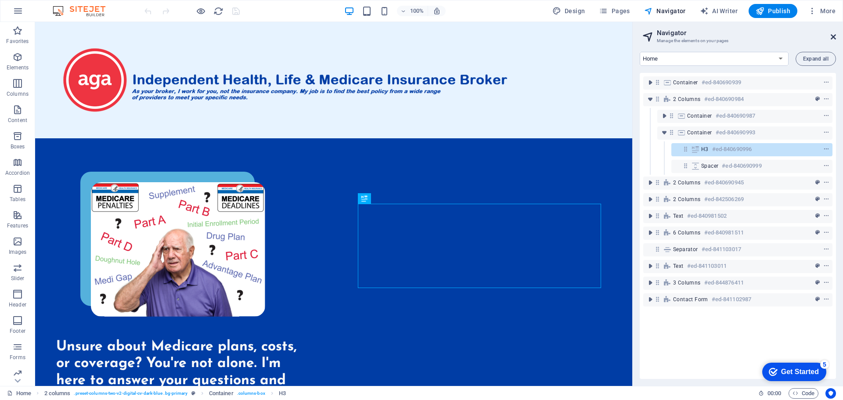
click at [833, 37] on icon at bounding box center [833, 36] width 5 height 7
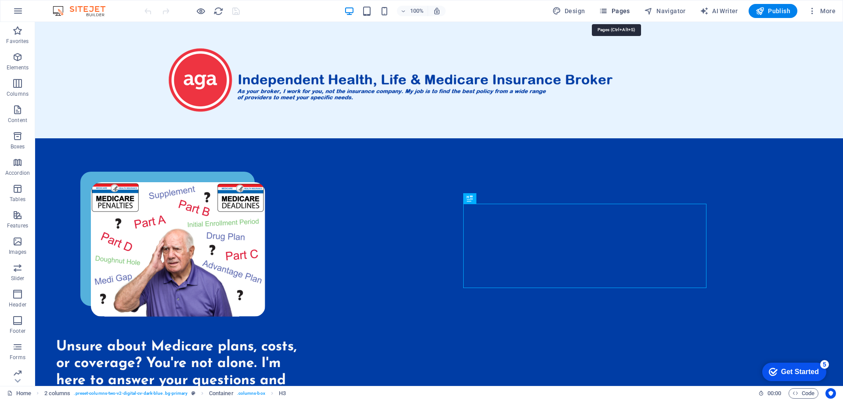
click at [625, 11] on span "Pages" at bounding box center [614, 11] width 31 height 9
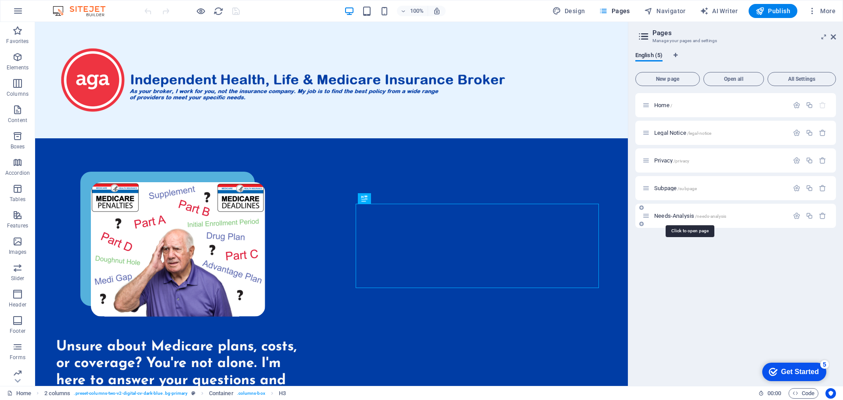
click at [675, 214] on span "Needs-Analysis /needs-analysis" at bounding box center [690, 216] width 72 height 7
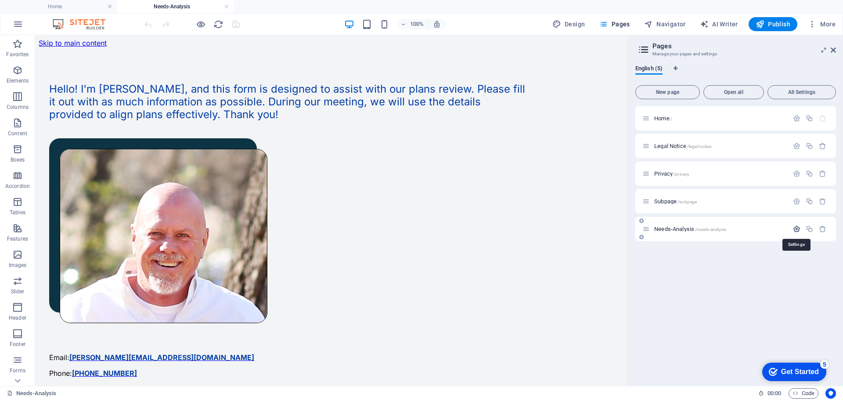
click at [797, 227] on icon "button" at bounding box center [796, 228] width 7 height 7
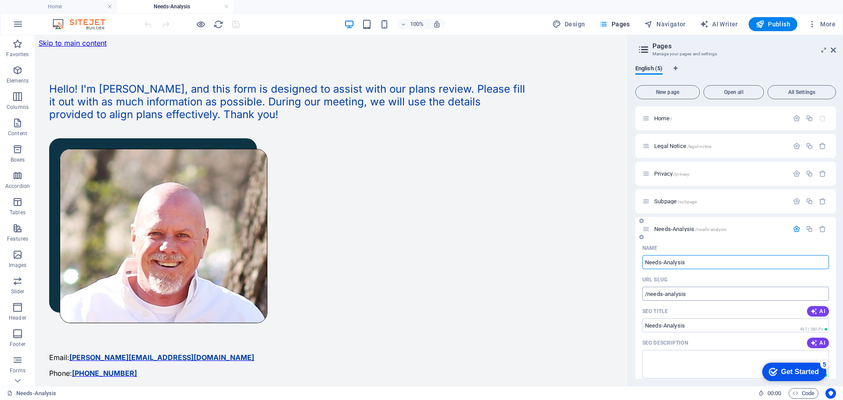
scroll to position [88, 0]
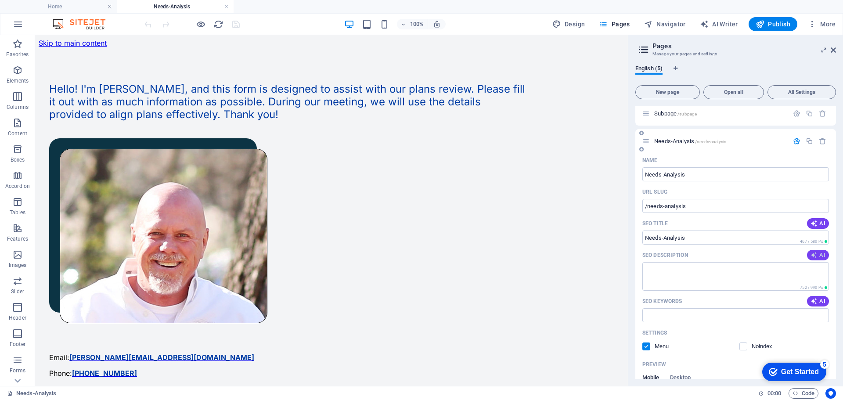
click at [818, 252] on span "AI" at bounding box center [818, 255] width 15 height 7
type textarea "Get personalized assistance for your plans review with Jeff Stewart. Fill out o…"
click at [819, 302] on span "AI" at bounding box center [818, 301] width 15 height 7
type input "plans review assistance, Jeff Stewart health services, health plan alignment, r…"
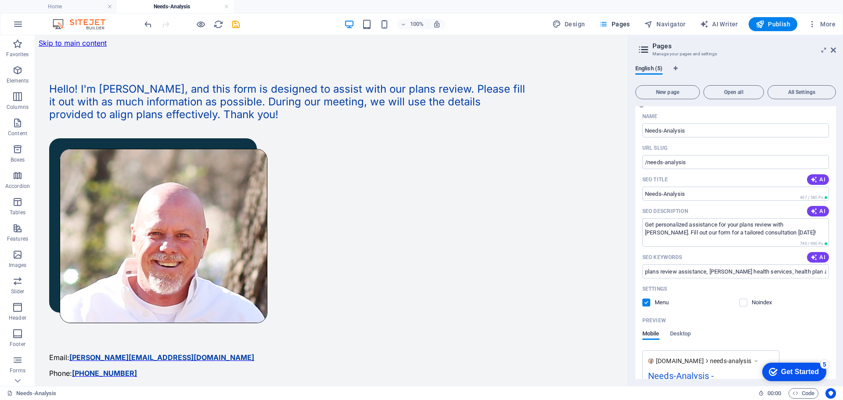
scroll to position [220, 0]
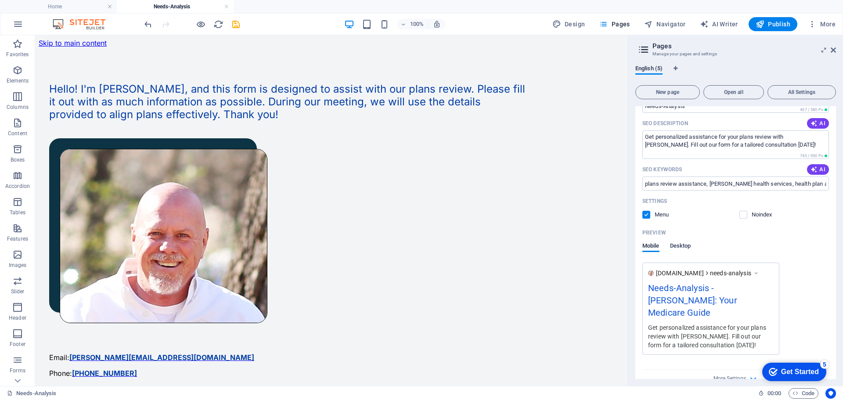
click at [683, 245] on span "Desktop" at bounding box center [680, 247] width 21 height 12
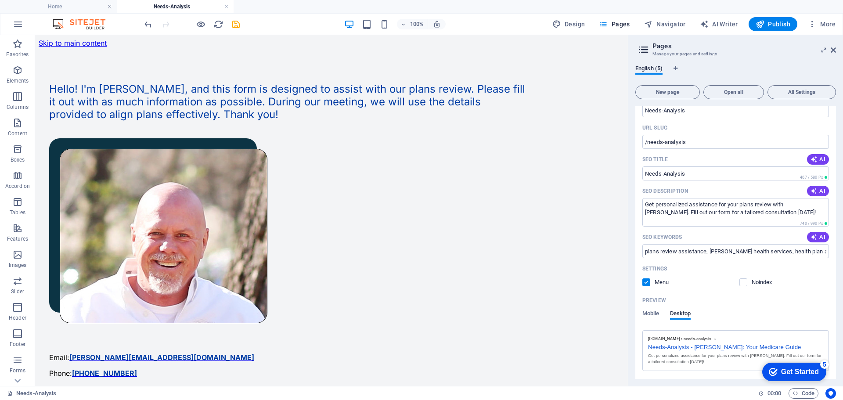
scroll to position [184, 0]
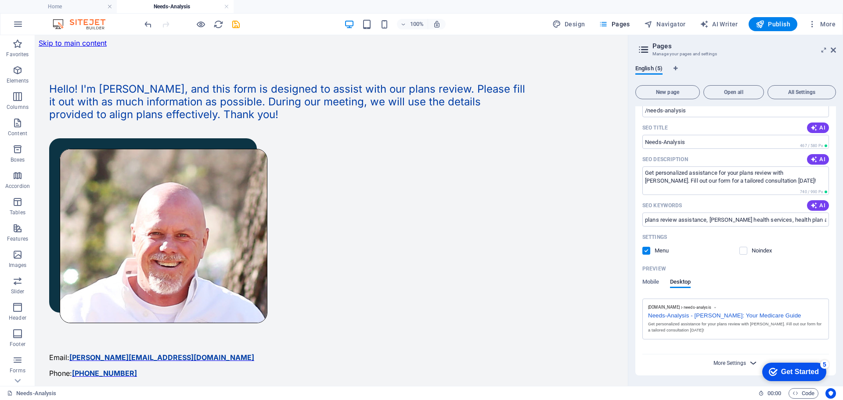
click at [732, 361] on span "More Settings" at bounding box center [730, 363] width 32 height 6
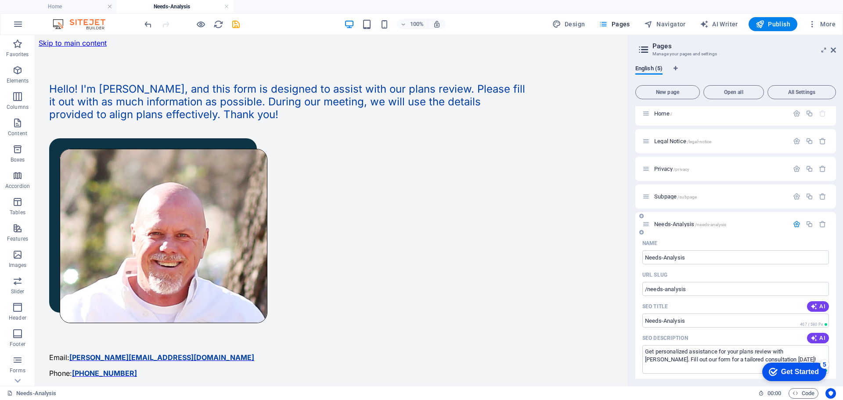
scroll to position [0, 0]
